Goal: Information Seeking & Learning: Learn about a topic

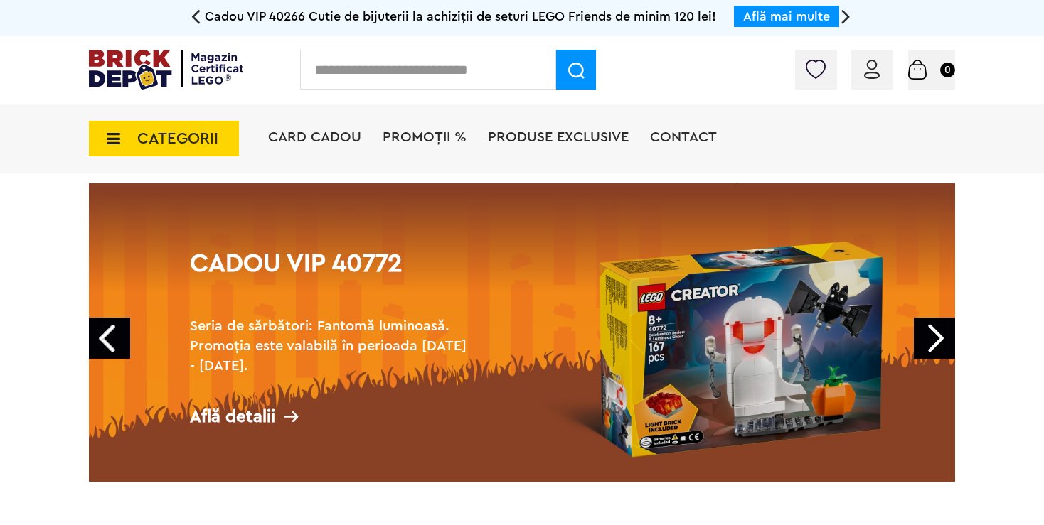
click at [442, 132] on span "PROMOȚII %" at bounding box center [425, 137] width 84 height 14
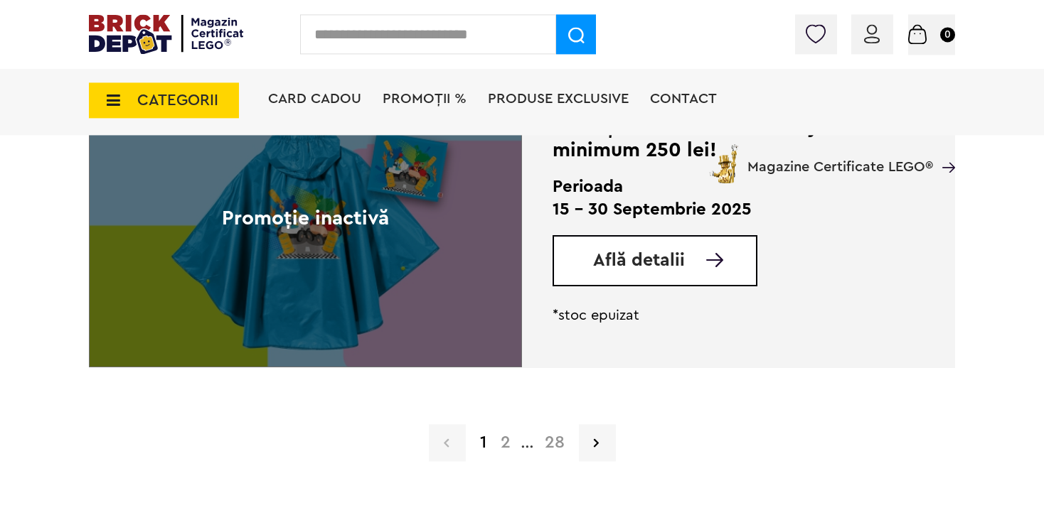
scroll to position [3604, 0]
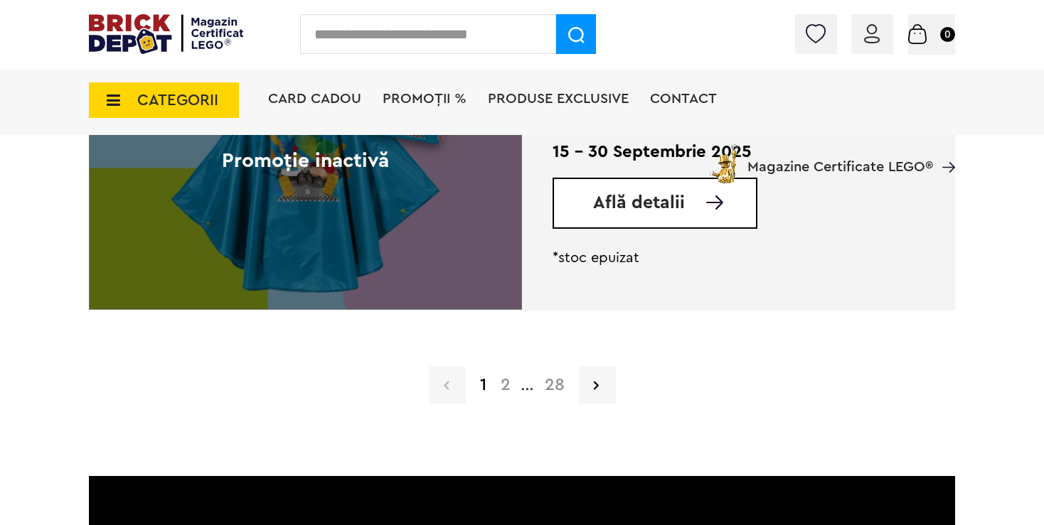
click at [195, 102] on span "CATEGORII" at bounding box center [177, 100] width 81 height 16
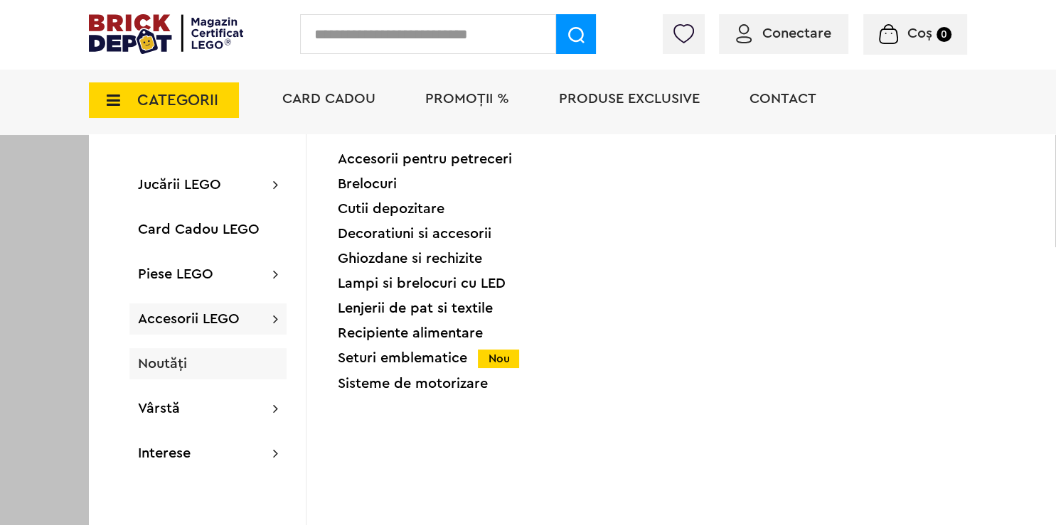
click at [211, 357] on div "Noutăți" at bounding box center [207, 363] width 157 height 31
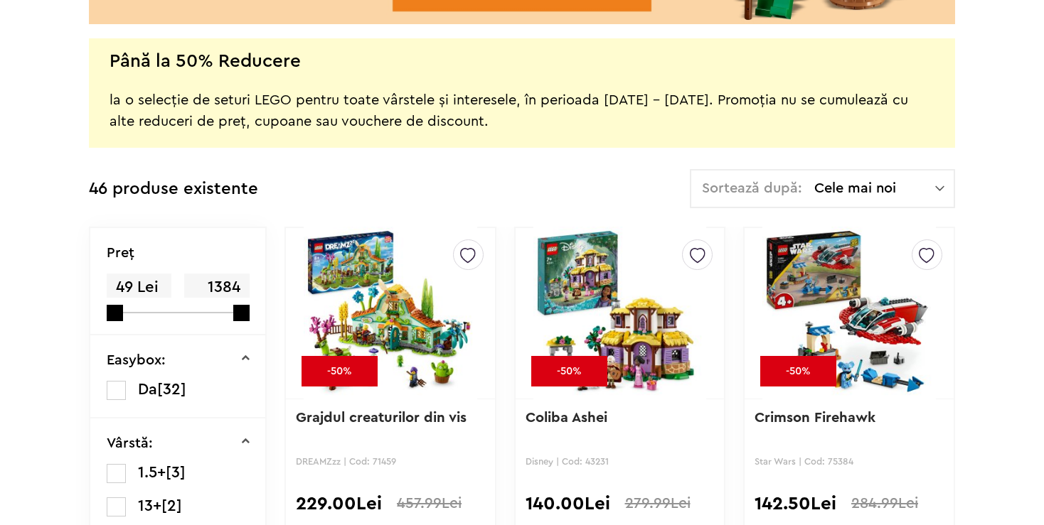
scroll to position [450, 0]
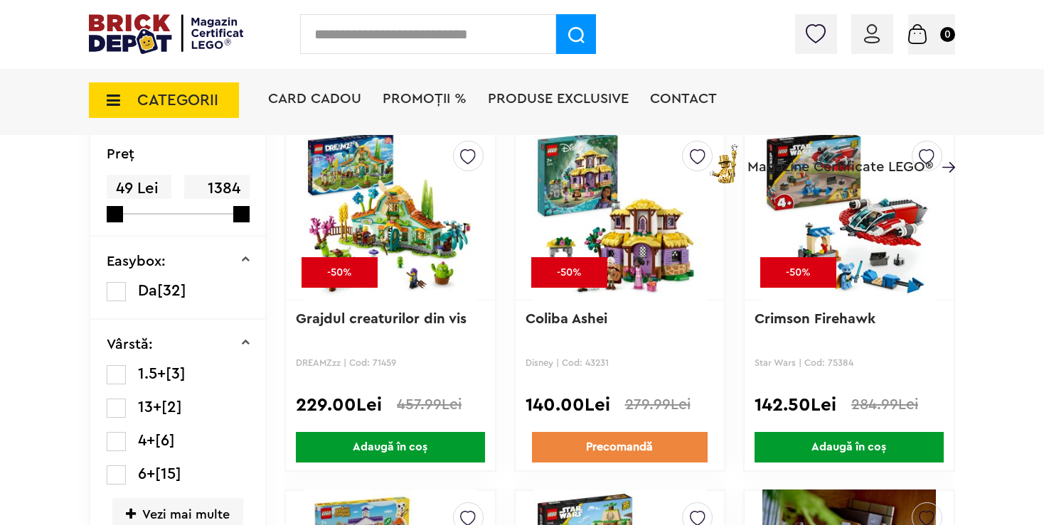
click at [406, 198] on img at bounding box center [391, 214] width 174 height 199
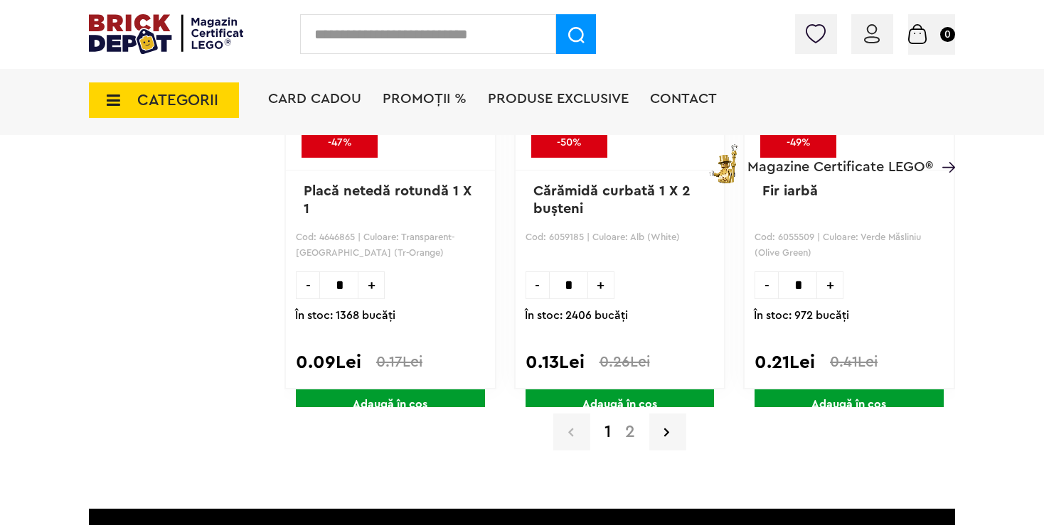
scroll to position [14492, 0]
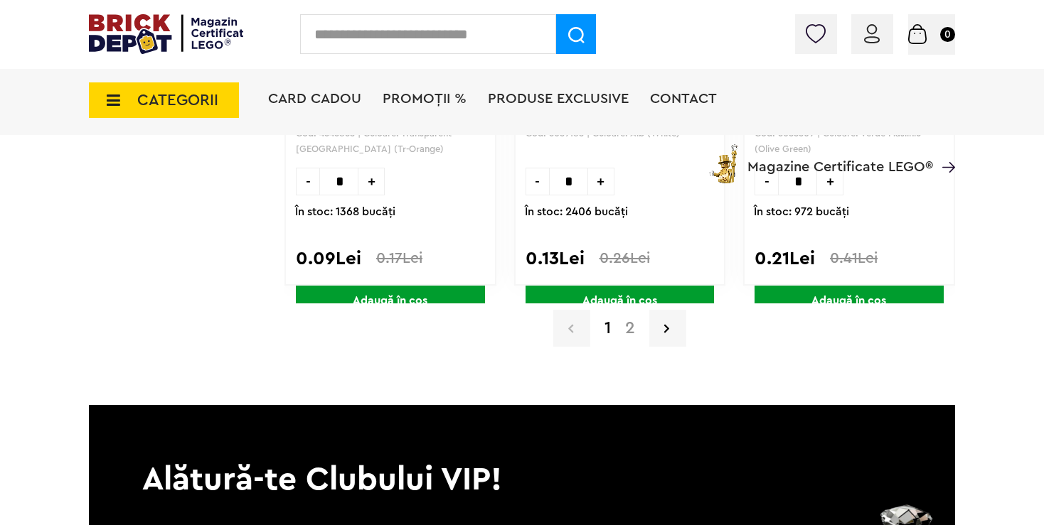
click at [629, 320] on link "2" at bounding box center [630, 328] width 24 height 17
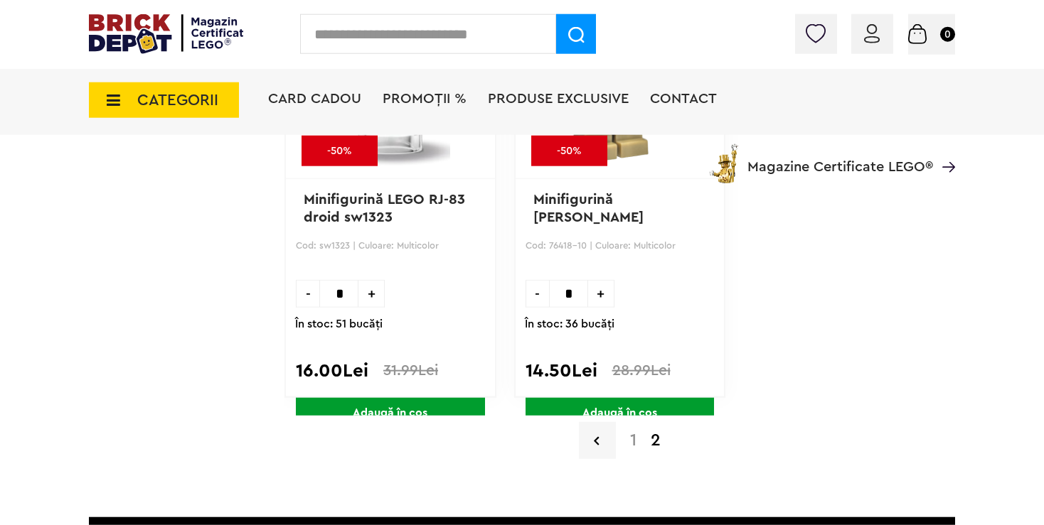
scroll to position [3920, 0]
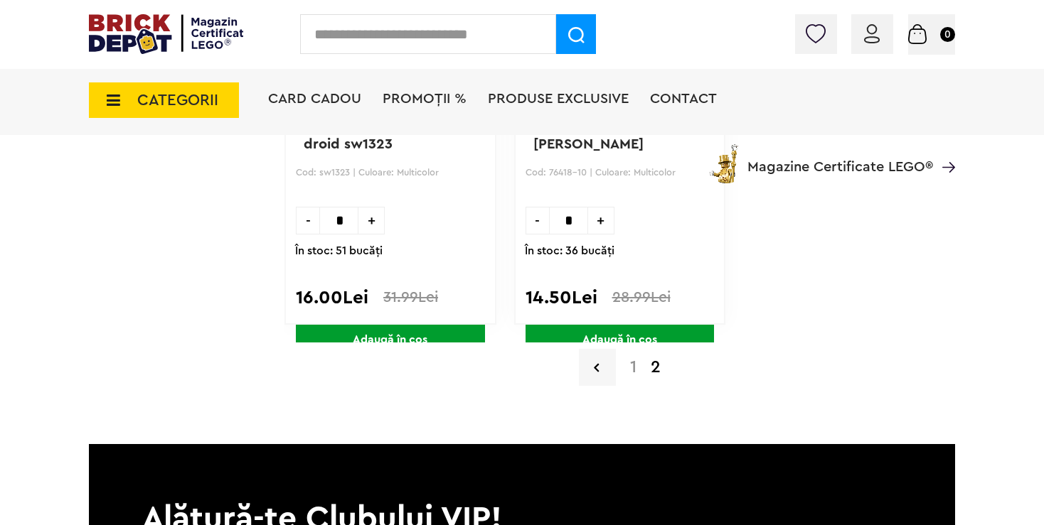
click at [630, 373] on div "1 2" at bounding box center [619, 367] width 671 height 37
click at [630, 360] on link "1" at bounding box center [633, 367] width 21 height 17
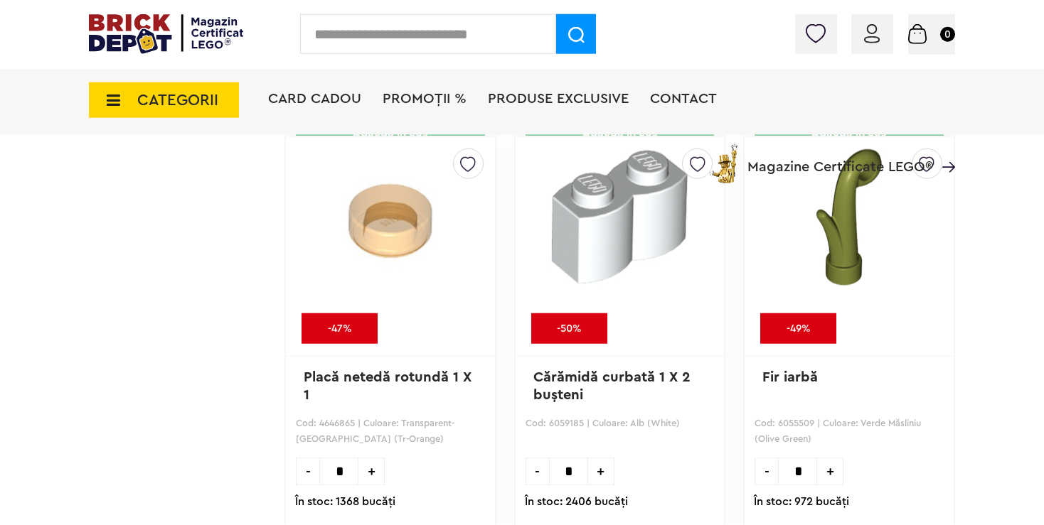
scroll to position [14192, 0]
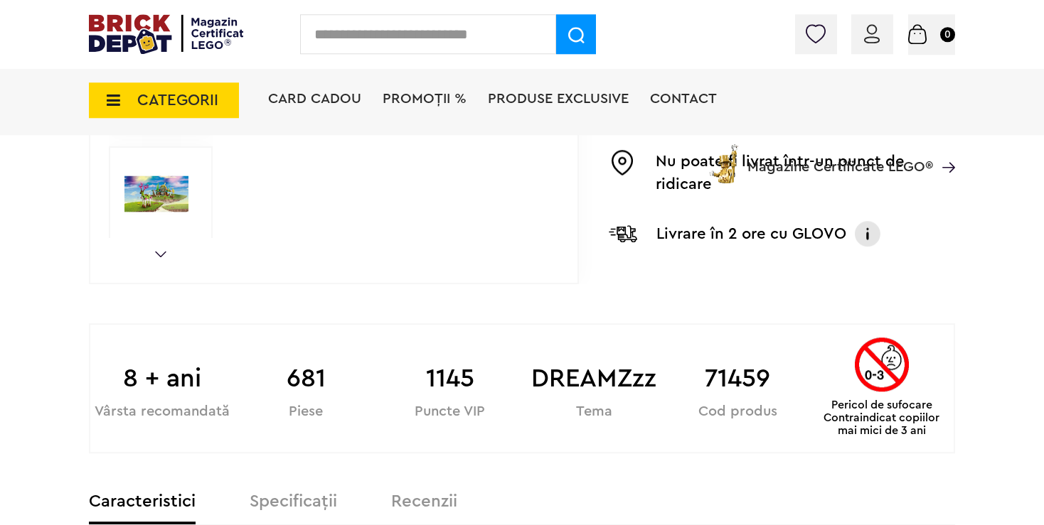
scroll to position [525, 0]
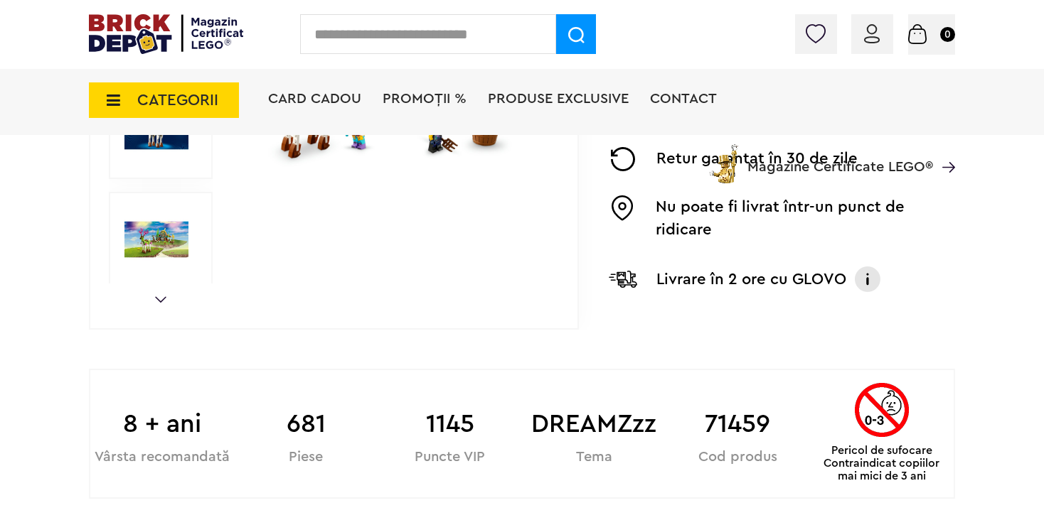
drag, startPoint x: 161, startPoint y: 292, endPoint x: 164, endPoint y: 306, distance: 13.8
click at [161, 295] on div "Prev Next 1/14" at bounding box center [334, 24] width 490 height 612
click at [161, 300] on link "Next" at bounding box center [160, 300] width 11 height 6
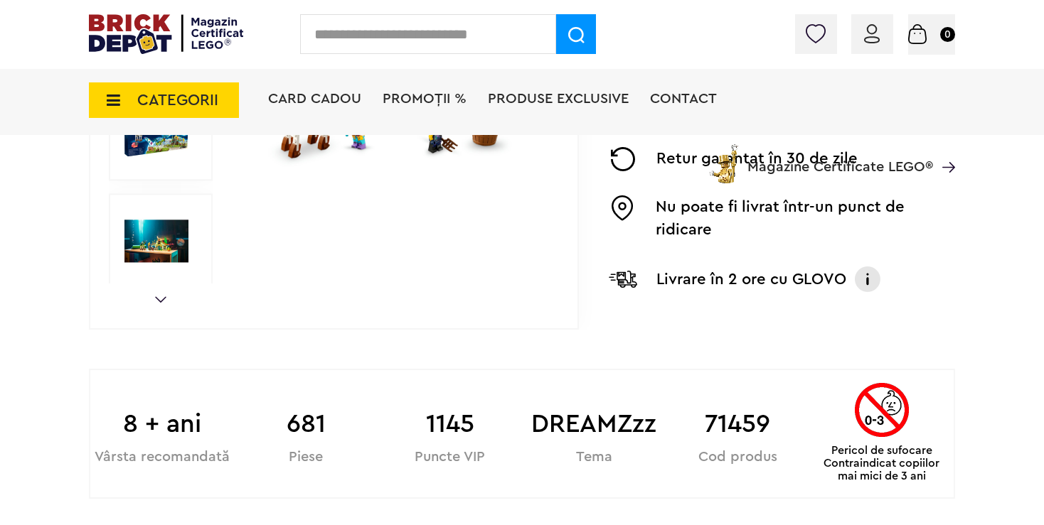
click at [161, 300] on link "Next" at bounding box center [160, 300] width 11 height 6
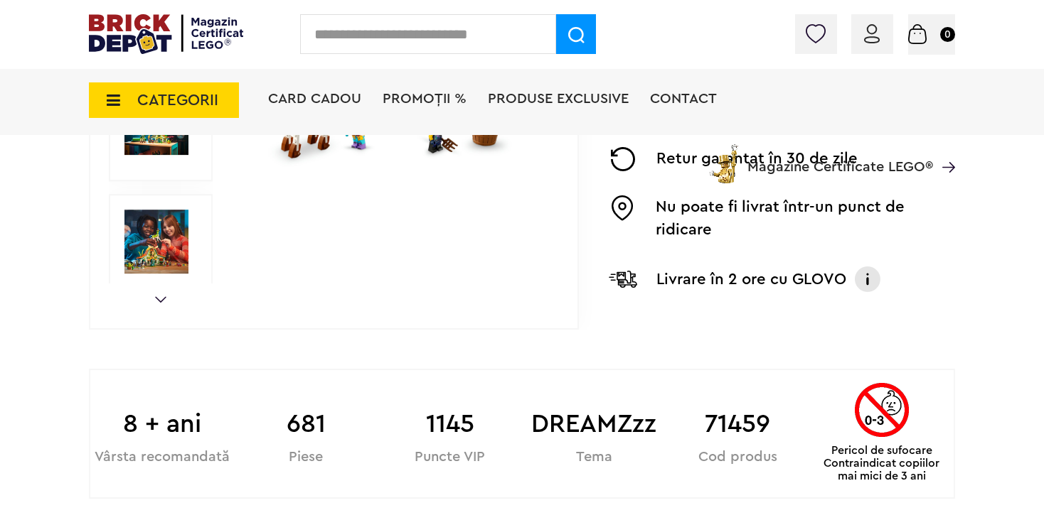
click at [161, 300] on link "Next" at bounding box center [160, 300] width 11 height 6
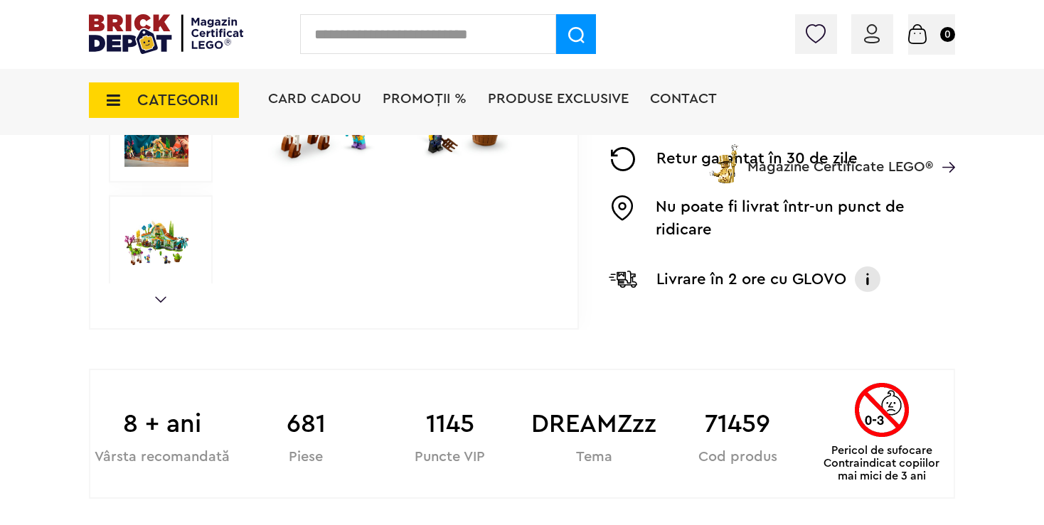
click at [161, 300] on link "Next" at bounding box center [160, 300] width 11 height 6
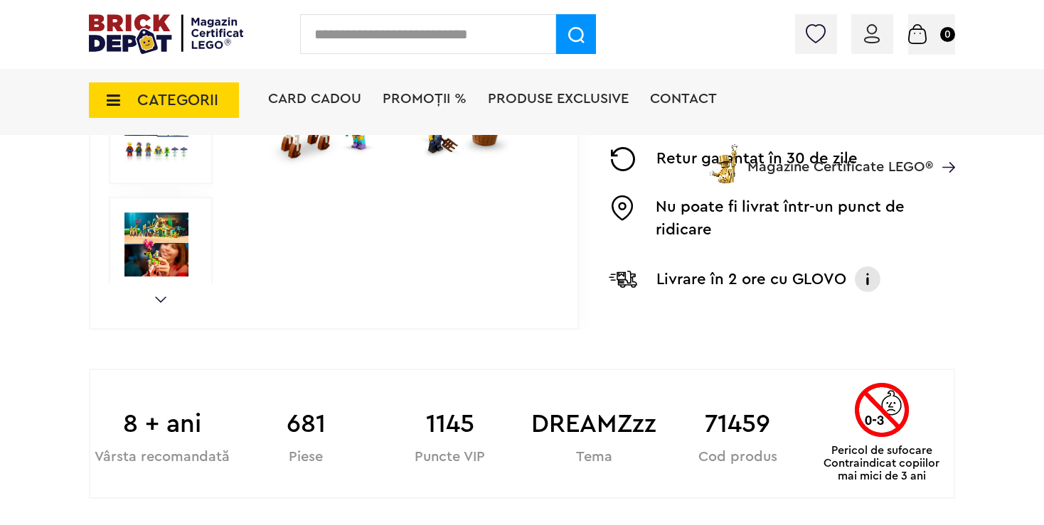
click at [138, 144] on div "CATEGORII Jucării LEGO Card Cadou LEGO Animal Crossing Architecture Art Bluey B…" at bounding box center [522, 124] width 866 height 117
click at [151, 150] on div "CATEGORII Jucării LEGO Card Cadou LEGO Animal Crossing Architecture Art Bluey B…" at bounding box center [522, 124] width 866 height 117
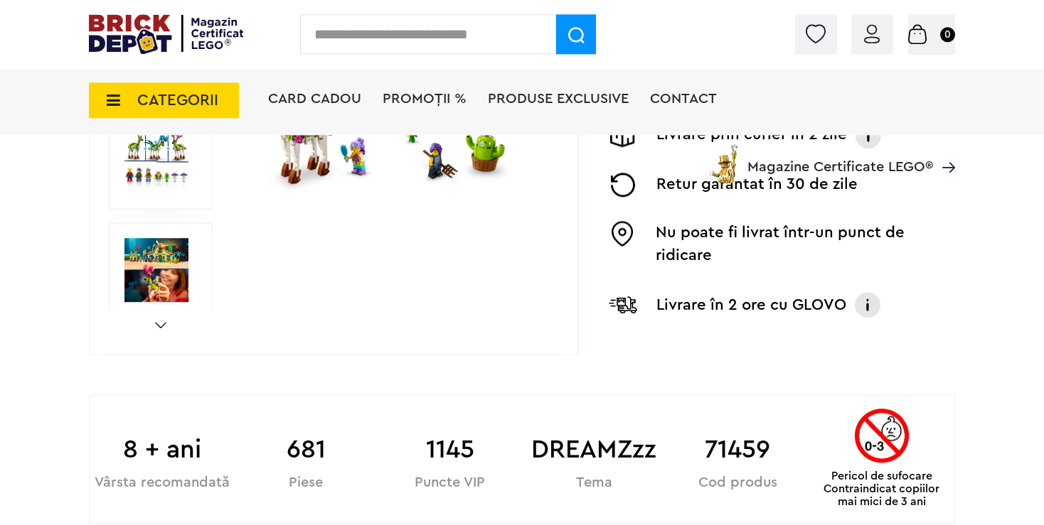
scroll to position [450, 0]
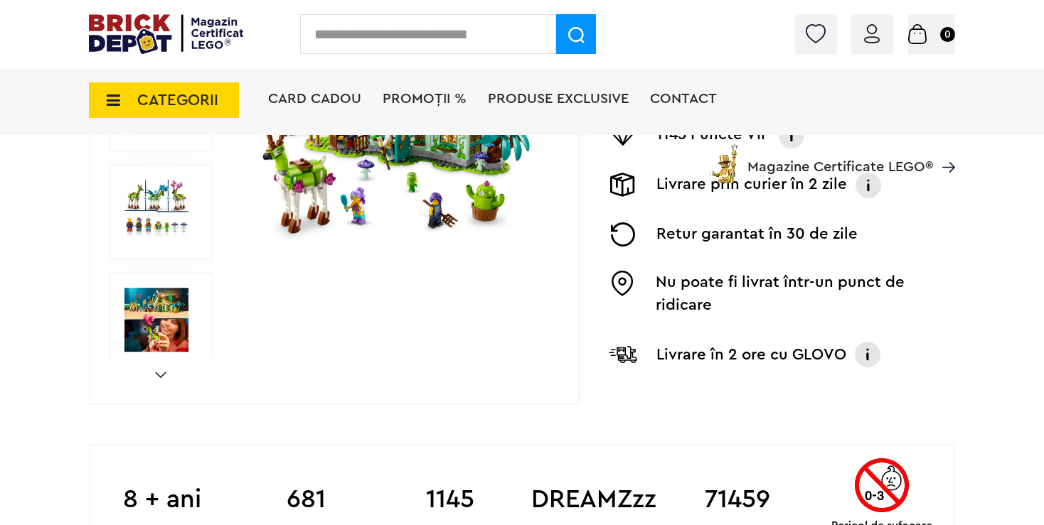
click at [144, 215] on img at bounding box center [156, 212] width 64 height 64
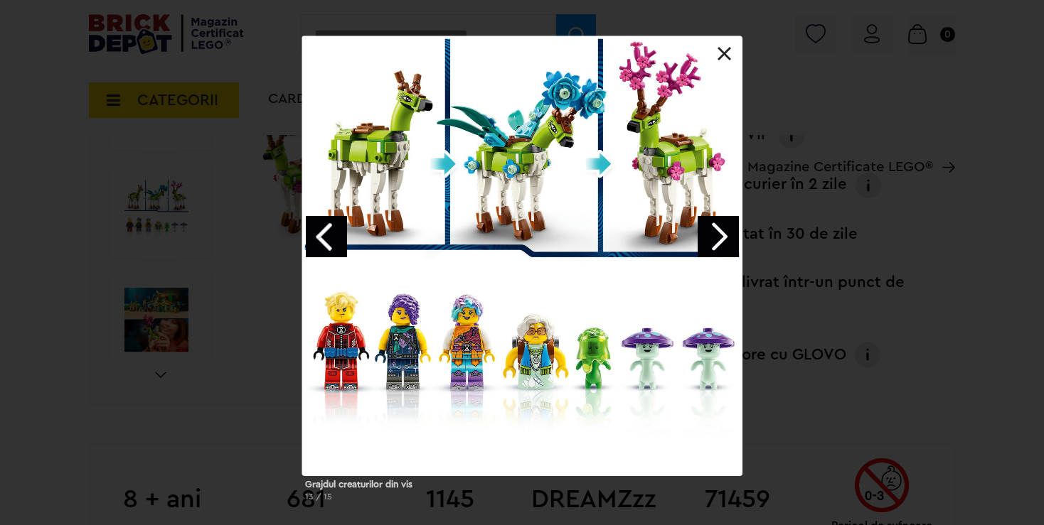
click at [915, 123] on div "Grajdul creaturilor din vis 13 / 15" at bounding box center [522, 274] width 1044 height 477
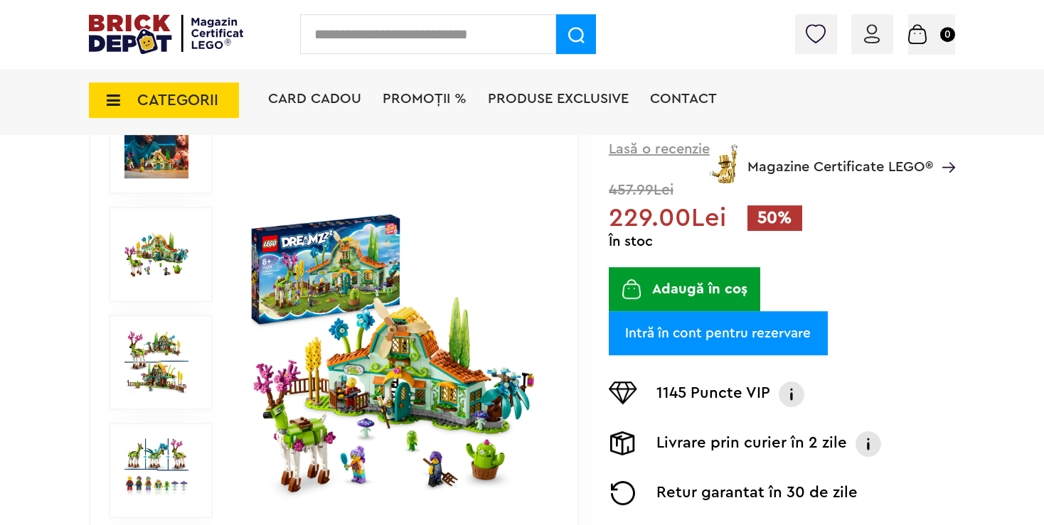
scroll to position [75, 0]
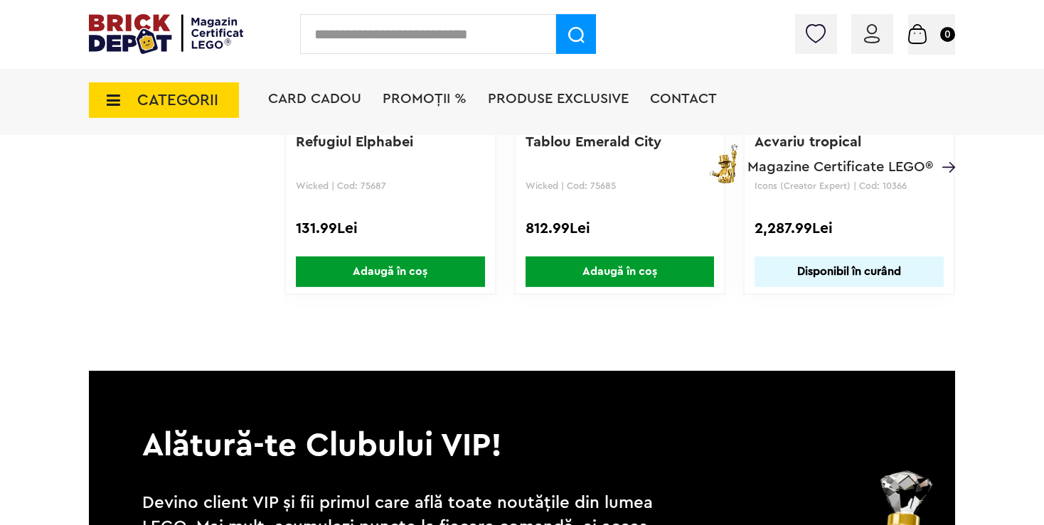
scroll to position [4505, 0]
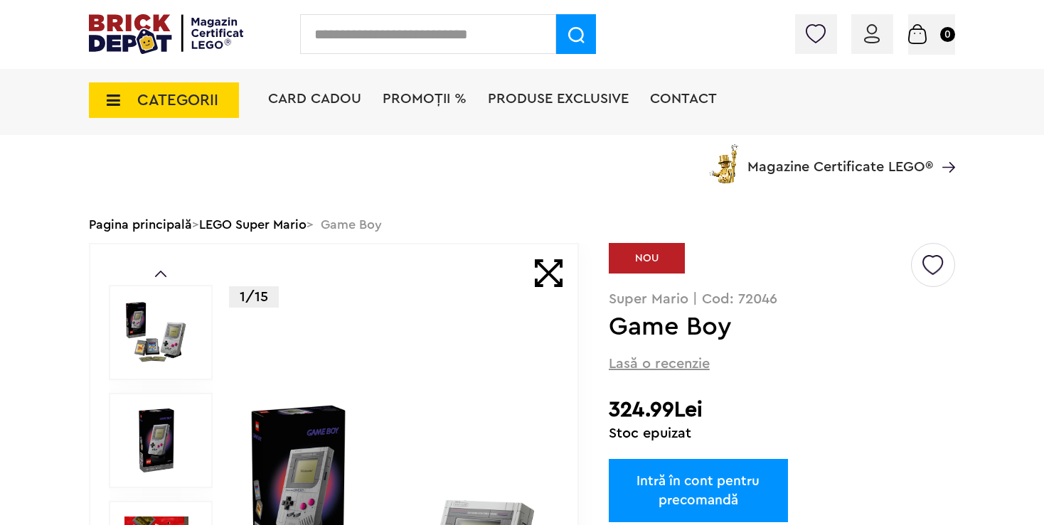
scroll to position [300, 0]
